Goal: Task Accomplishment & Management: Manage account settings

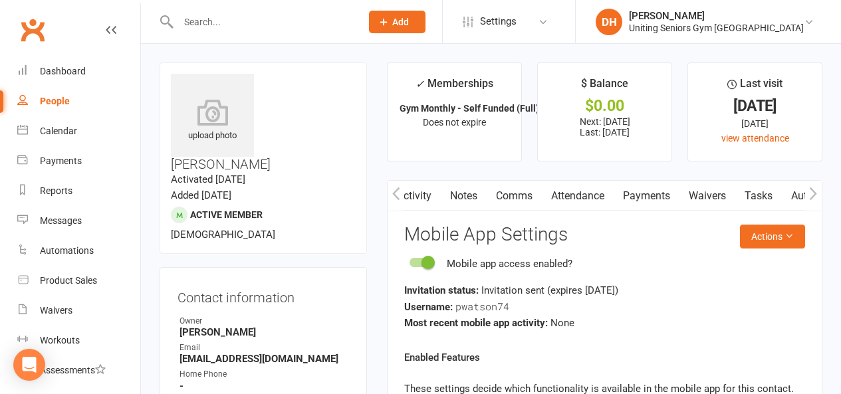
click at [219, 19] on input "text" at bounding box center [263, 22] width 178 height 19
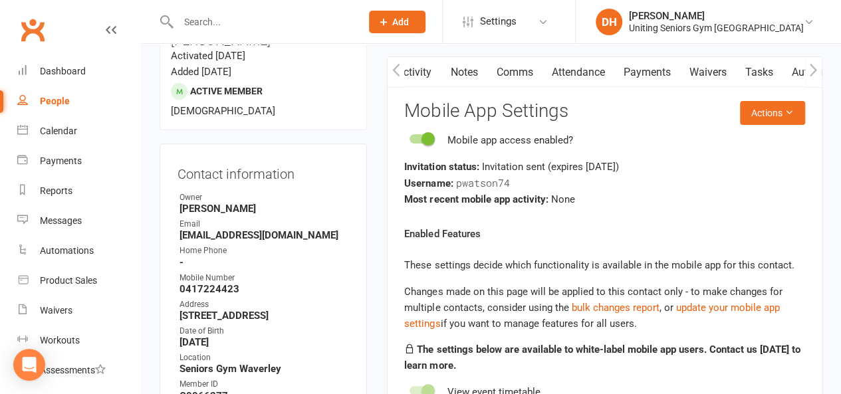
scroll to position [0, 176]
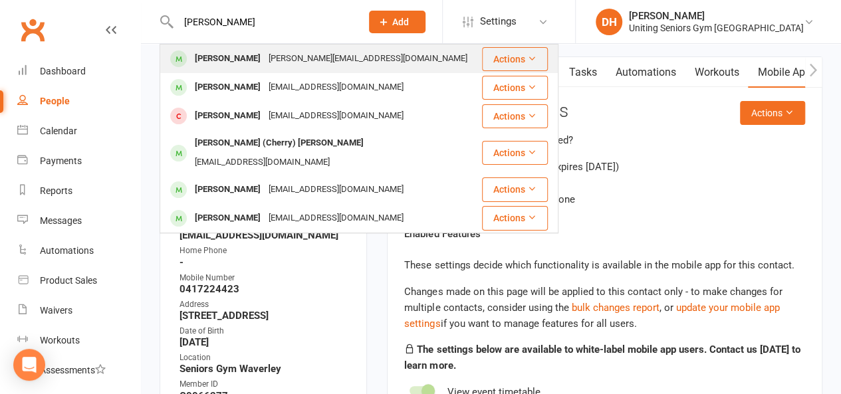
type input "[PERSON_NAME]"
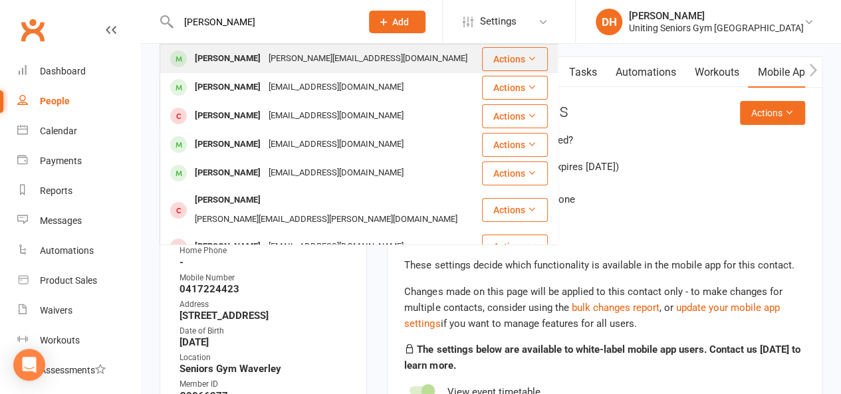
click at [237, 49] on div "[PERSON_NAME] [PERSON_NAME][EMAIL_ADDRESS][DOMAIN_NAME]" at bounding box center [321, 58] width 320 height 27
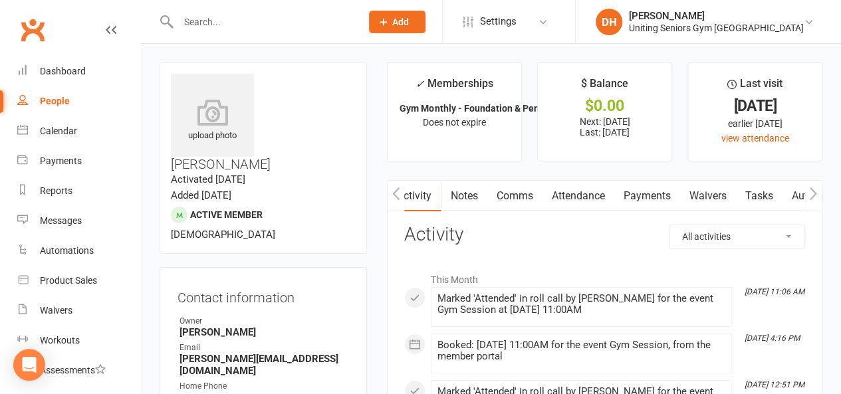
scroll to position [0, 265]
click at [713, 190] on link "Mobile App" at bounding box center [700, 196] width 72 height 31
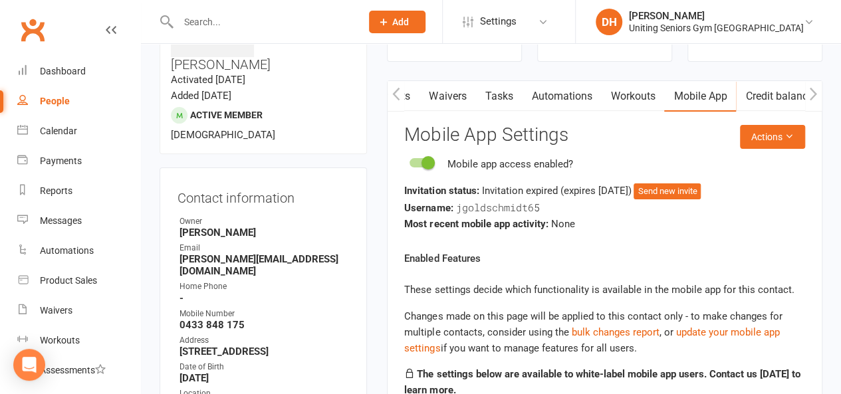
scroll to position [101, 0]
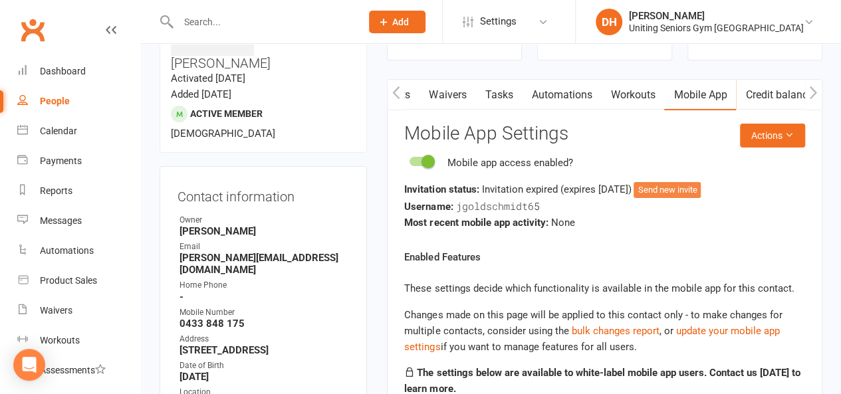
click at [680, 191] on button "Send new invite" at bounding box center [667, 190] width 67 height 16
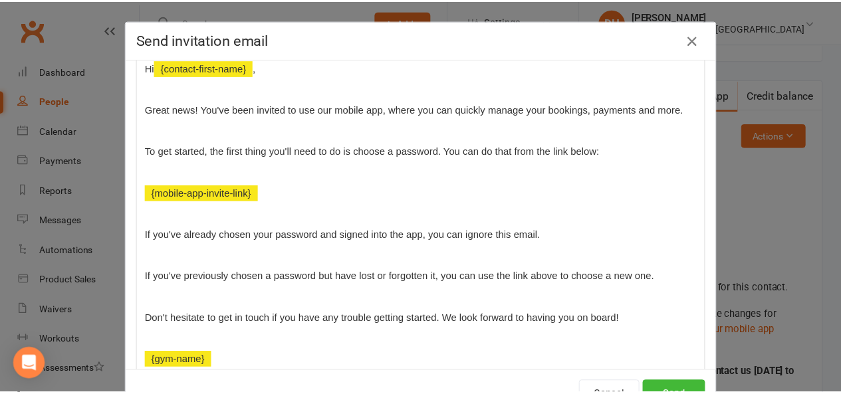
scroll to position [164, 0]
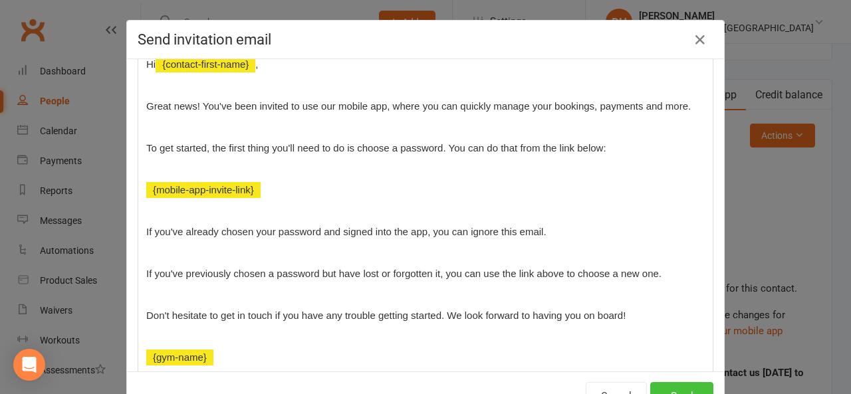
click at [674, 386] on button "Send" at bounding box center [681, 396] width 63 height 28
